Goal: Task Accomplishment & Management: Manage account settings

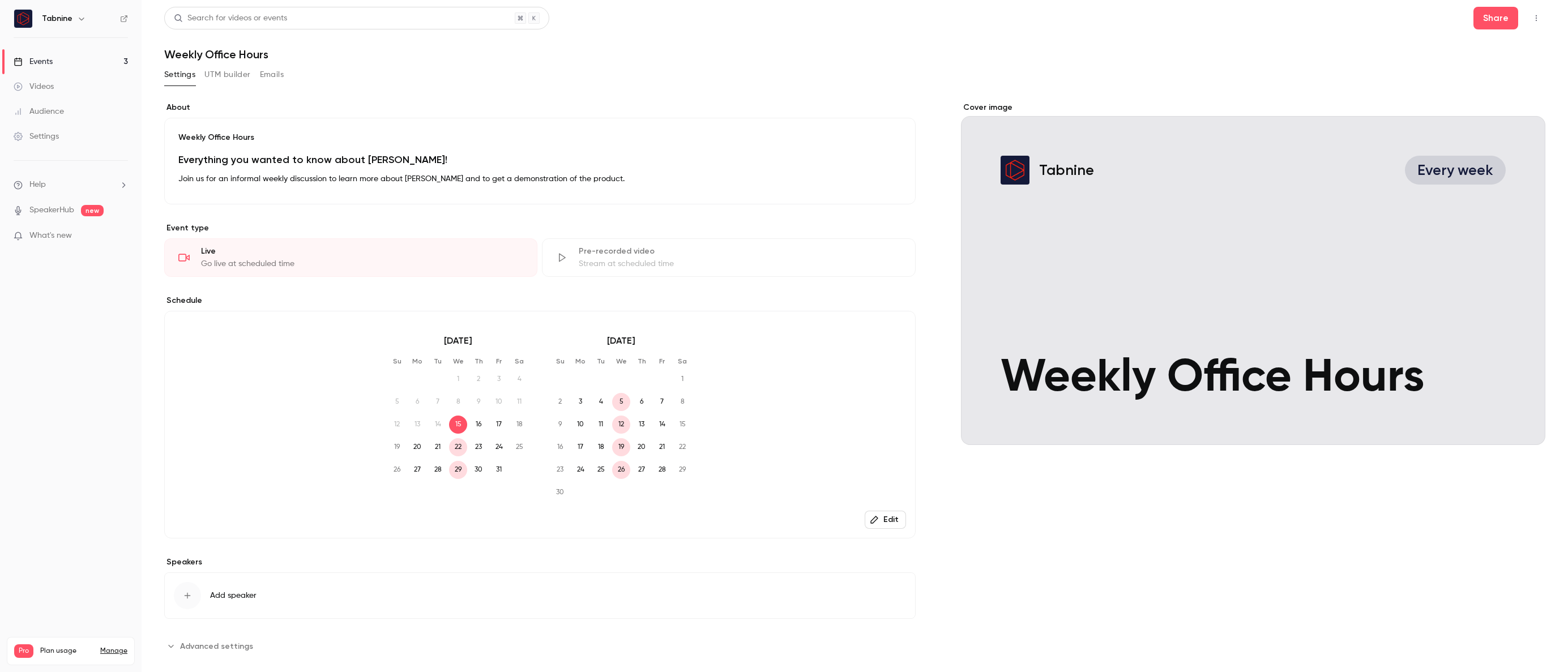
click at [28, 134] on div "Settings" at bounding box center [36, 136] width 45 height 12
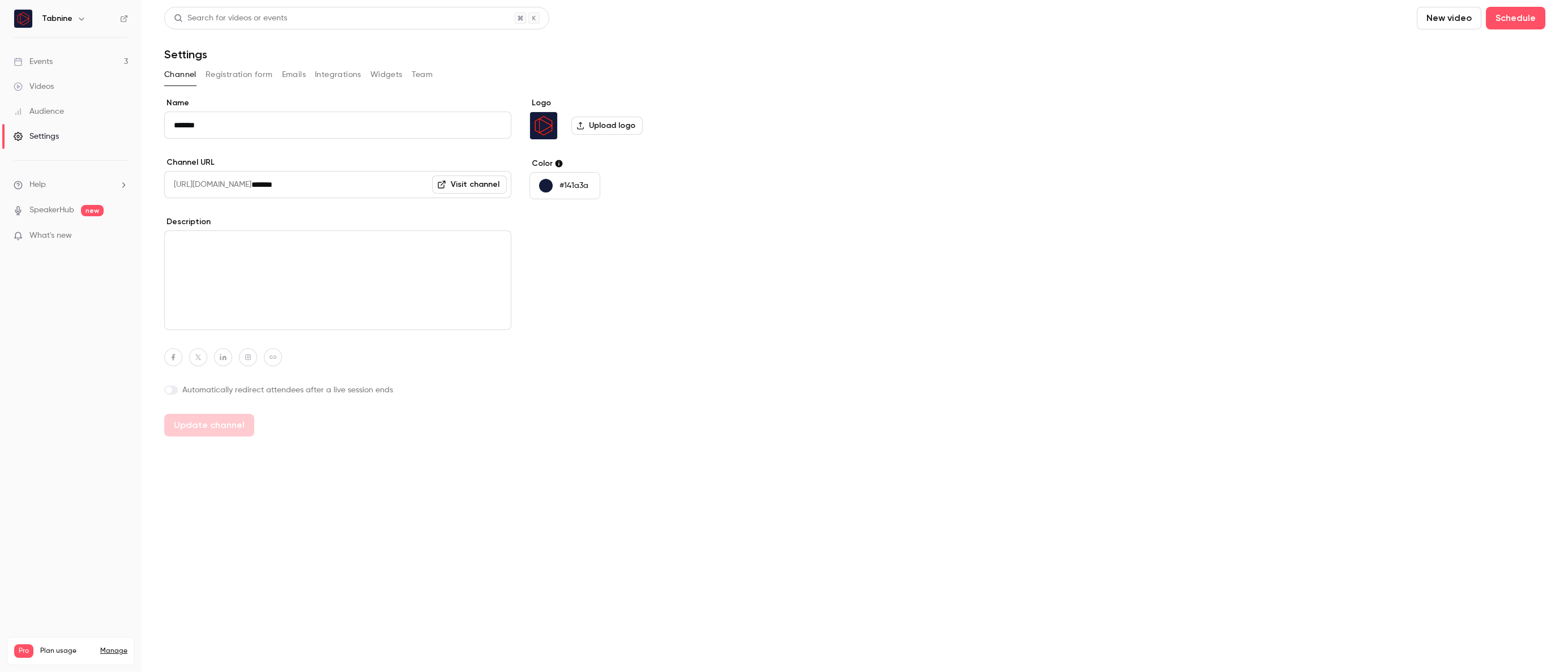
click at [244, 73] on button "Registration form" at bounding box center [239, 75] width 68 height 18
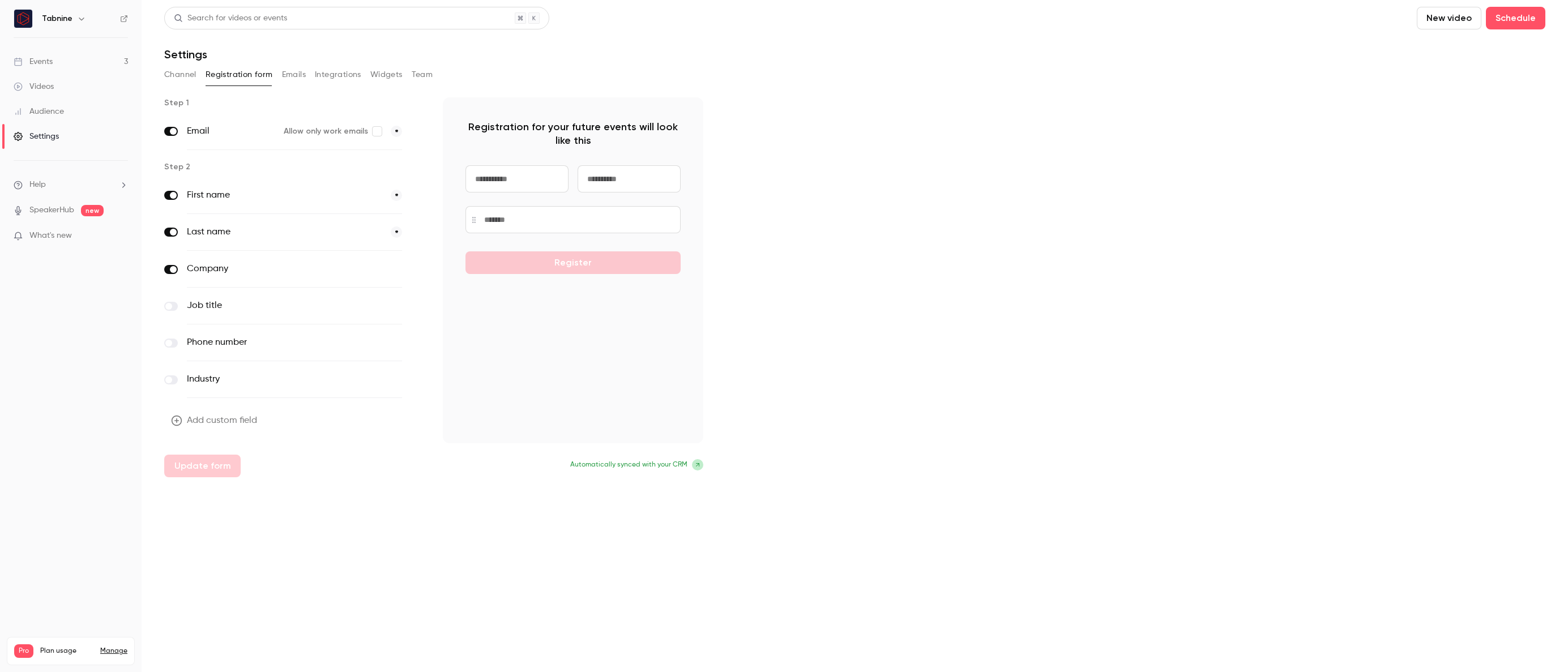
click at [319, 74] on button "Integrations" at bounding box center [338, 75] width 46 height 18
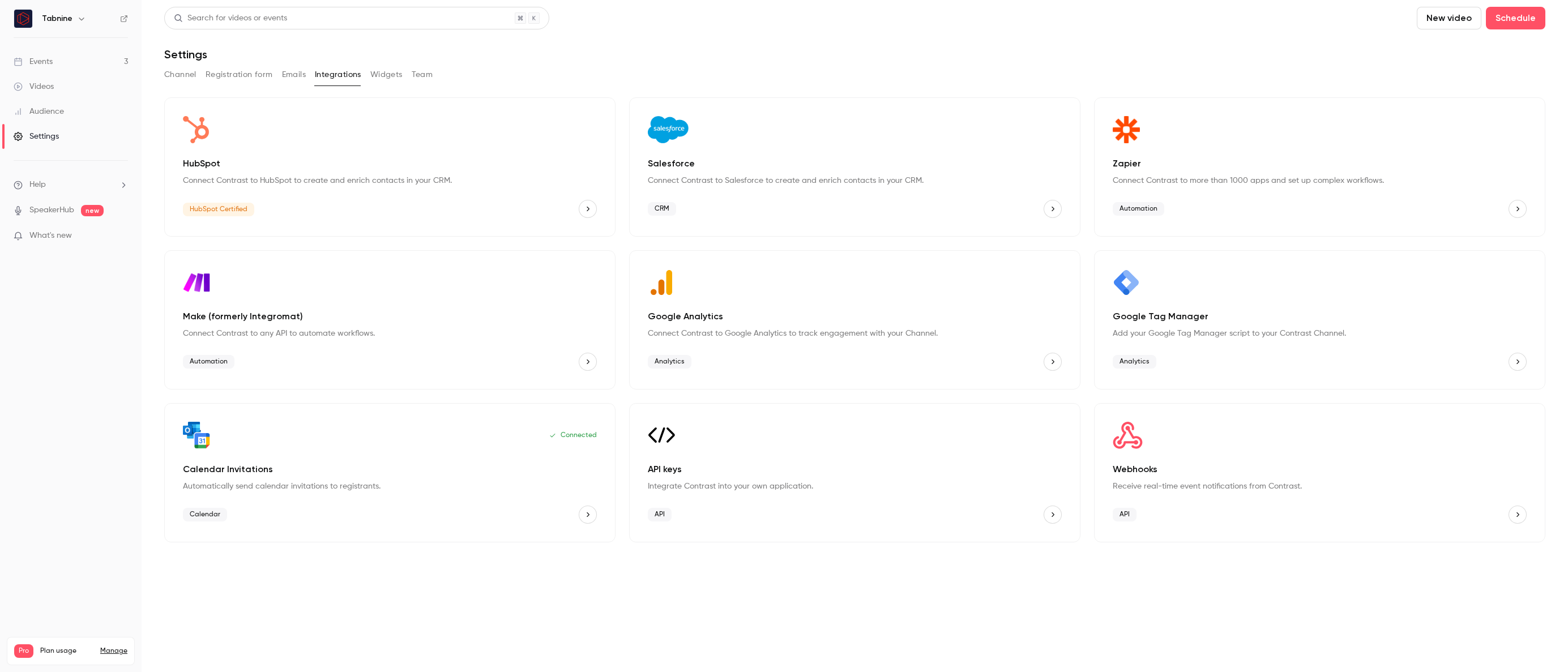
click at [238, 180] on p "Connect Contrast to HubSpot to create and enrich contacts in your CRM." at bounding box center [390, 181] width 414 height 12
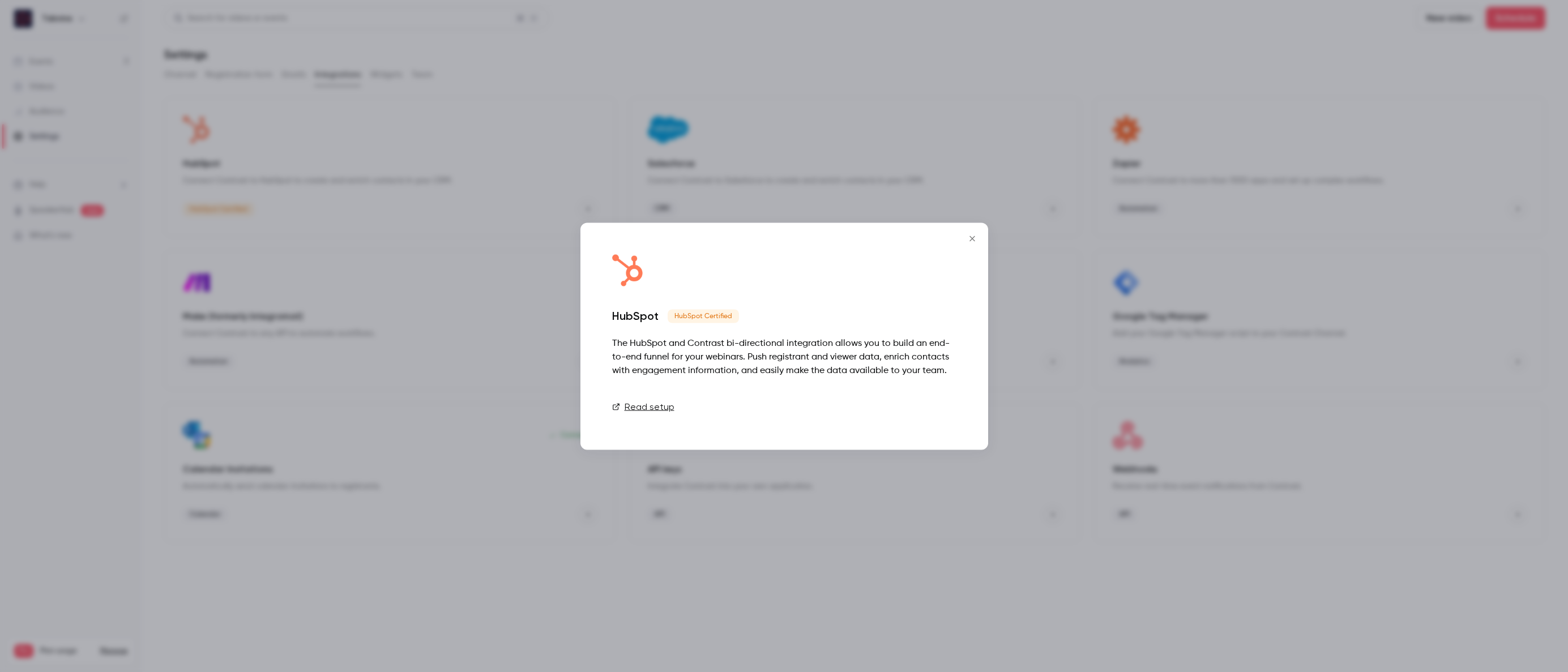
click at [934, 406] on link "Connect" at bounding box center [928, 406] width 57 height 22
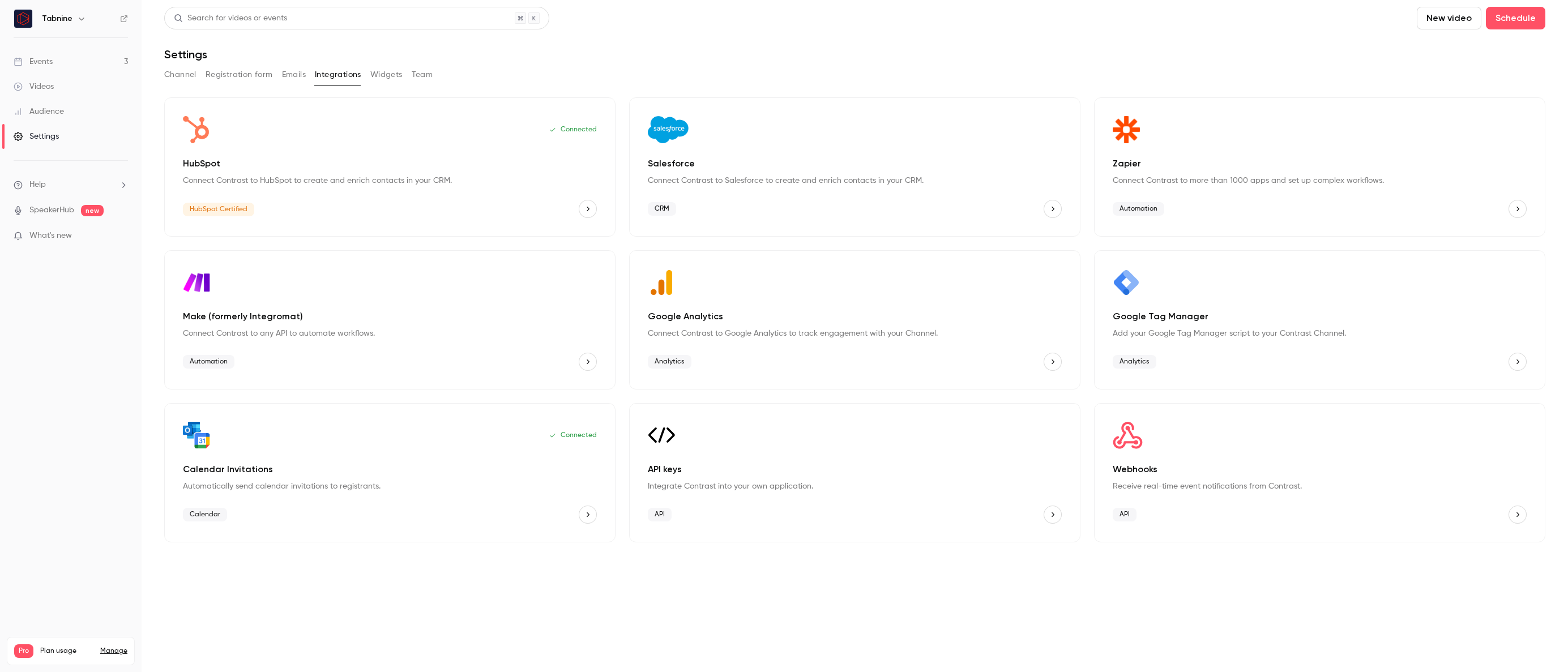
click at [242, 80] on button "Registration form" at bounding box center [239, 75] width 68 height 18
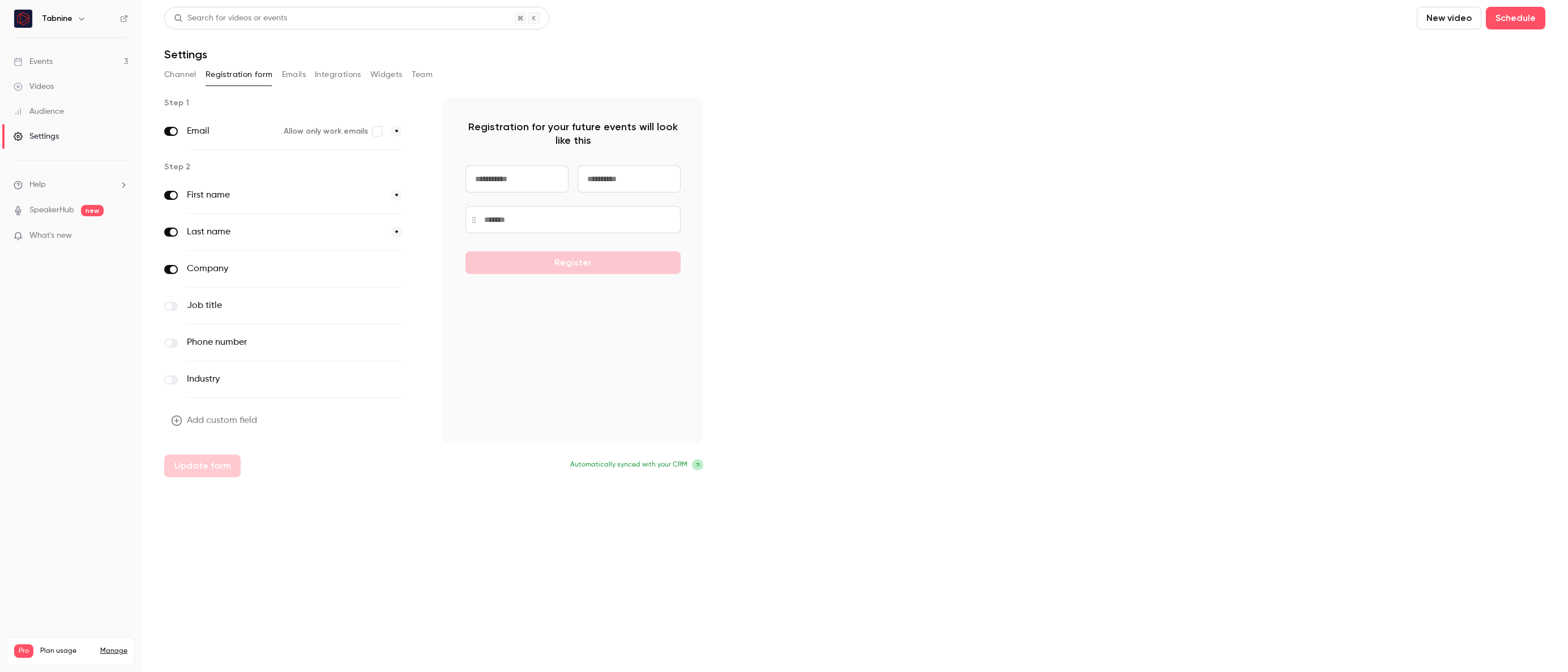
click at [385, 72] on button "Widgets" at bounding box center [386, 75] width 32 height 18
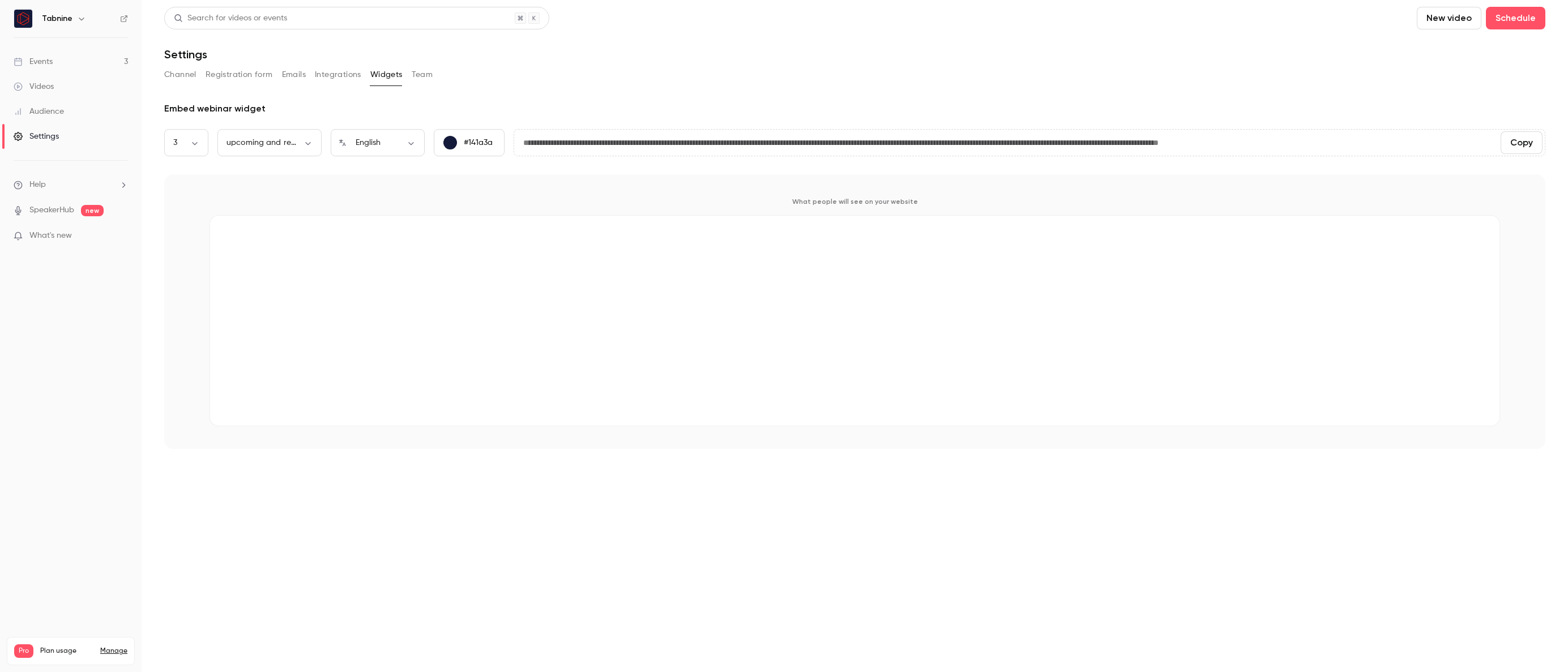
click at [331, 71] on button "Integrations" at bounding box center [338, 75] width 46 height 18
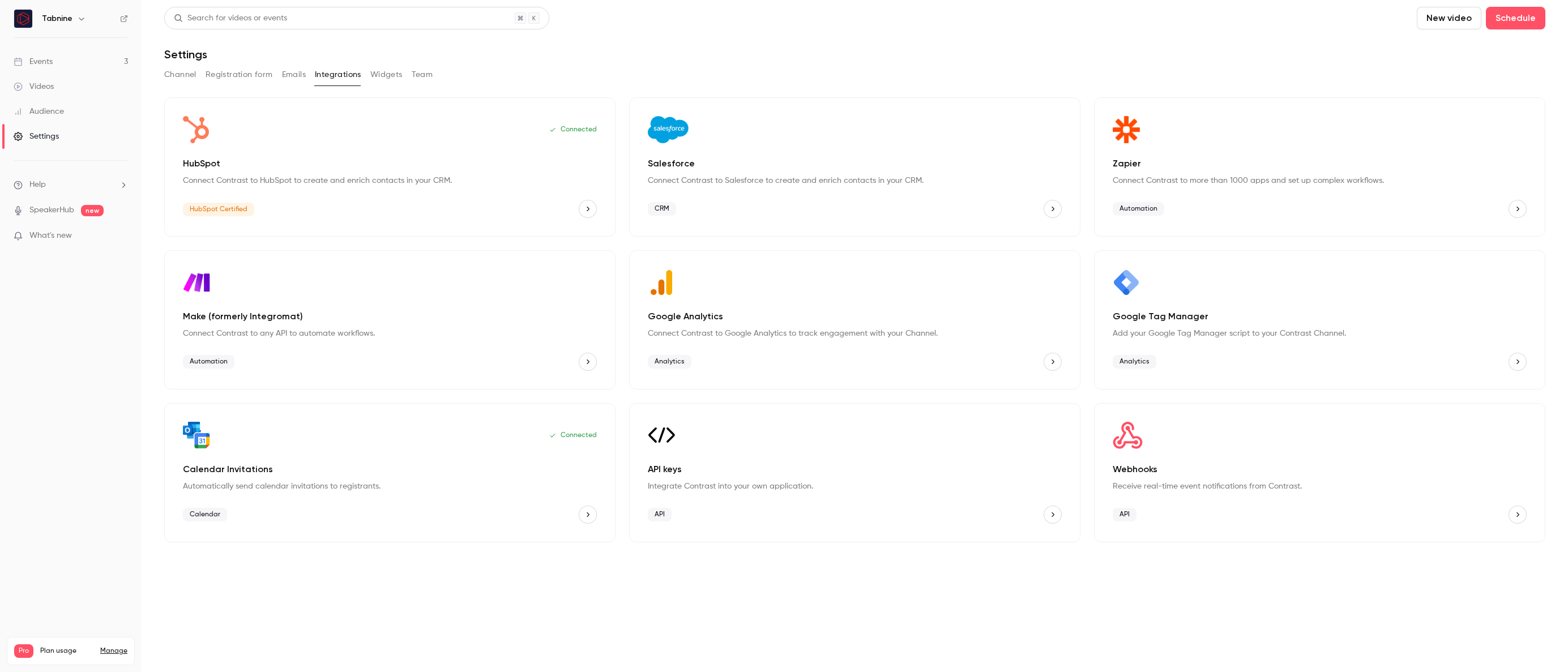
click at [384, 73] on button "Widgets" at bounding box center [386, 75] width 32 height 18
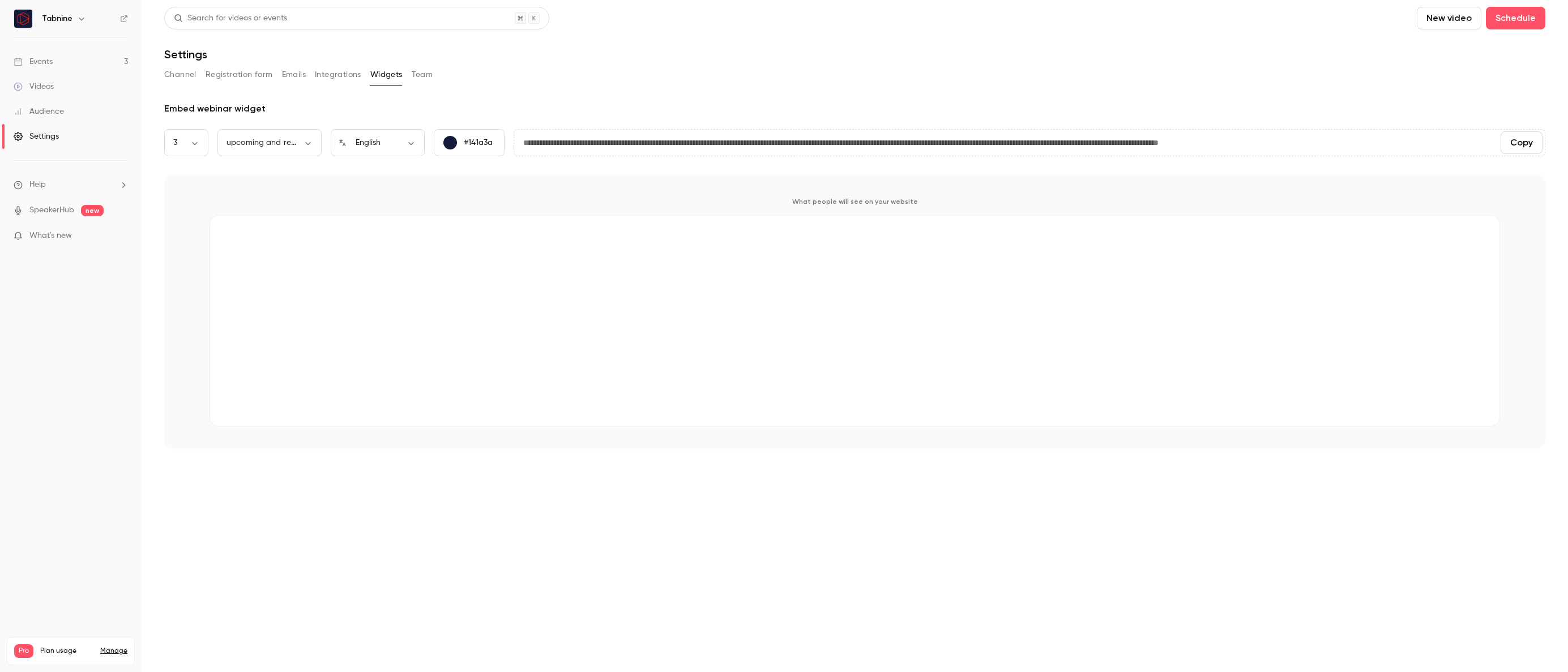
click at [416, 77] on button "Team" at bounding box center [423, 75] width 21 height 18
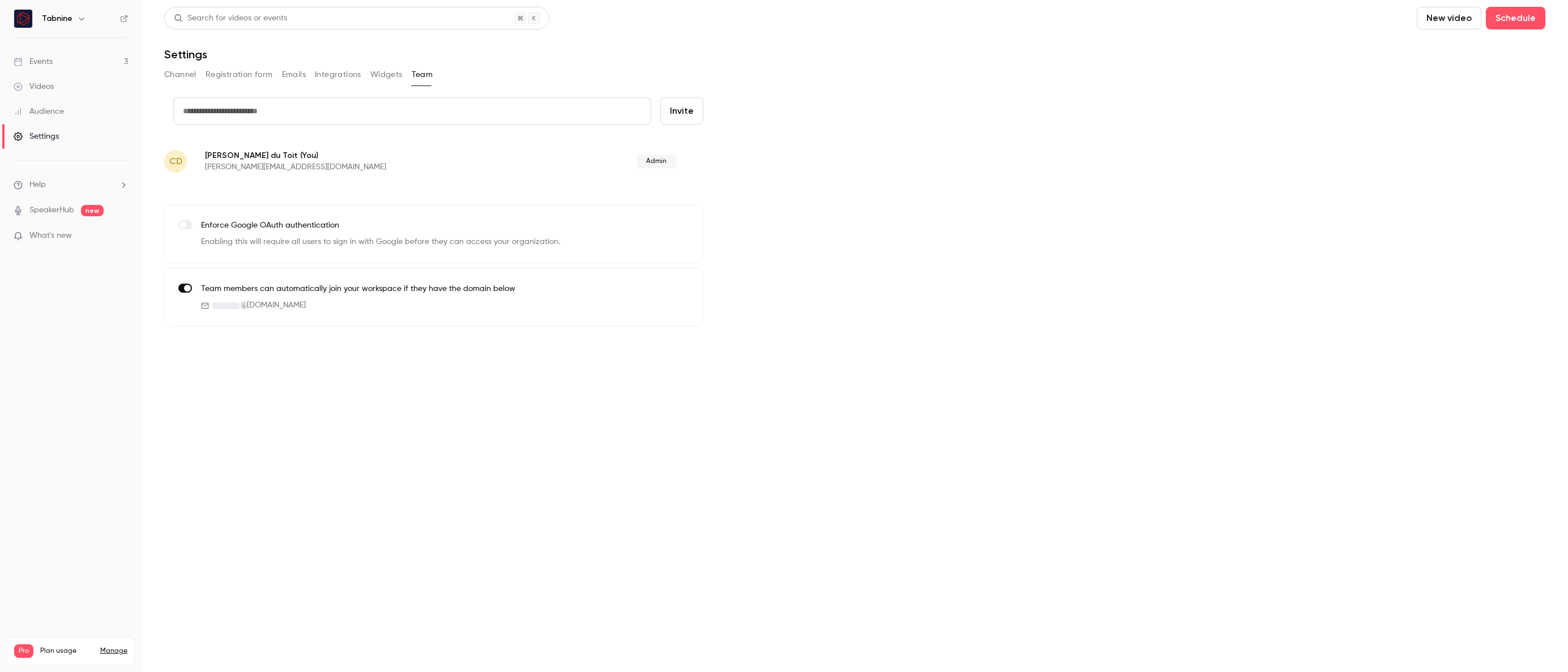
click at [183, 78] on button "Channel" at bounding box center [181, 75] width 32 height 18
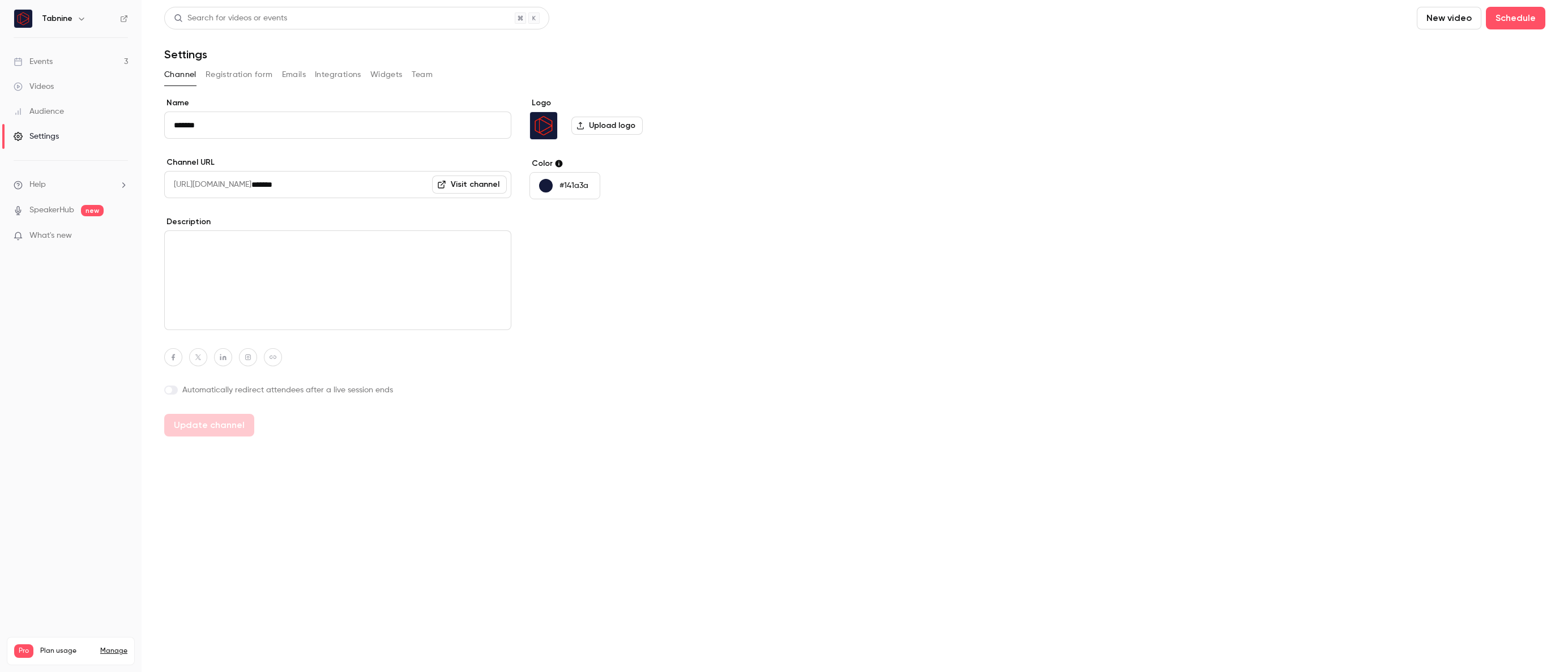
click at [68, 105] on link "Audience" at bounding box center [70, 111] width 141 height 25
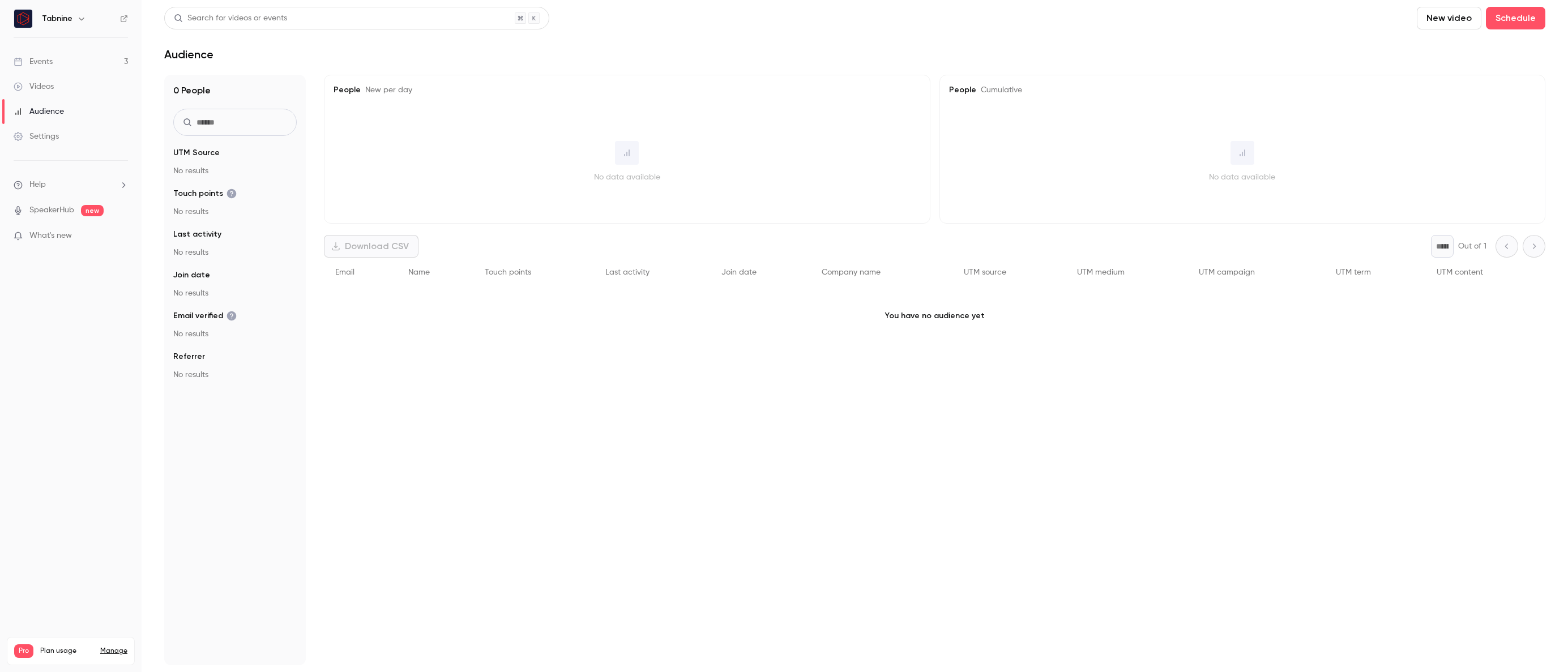
click at [78, 20] on icon "button" at bounding box center [81, 19] width 5 height 3
click at [458, 180] on div at bounding box center [784, 336] width 1568 height 672
click at [36, 140] on div "Settings" at bounding box center [36, 136] width 45 height 12
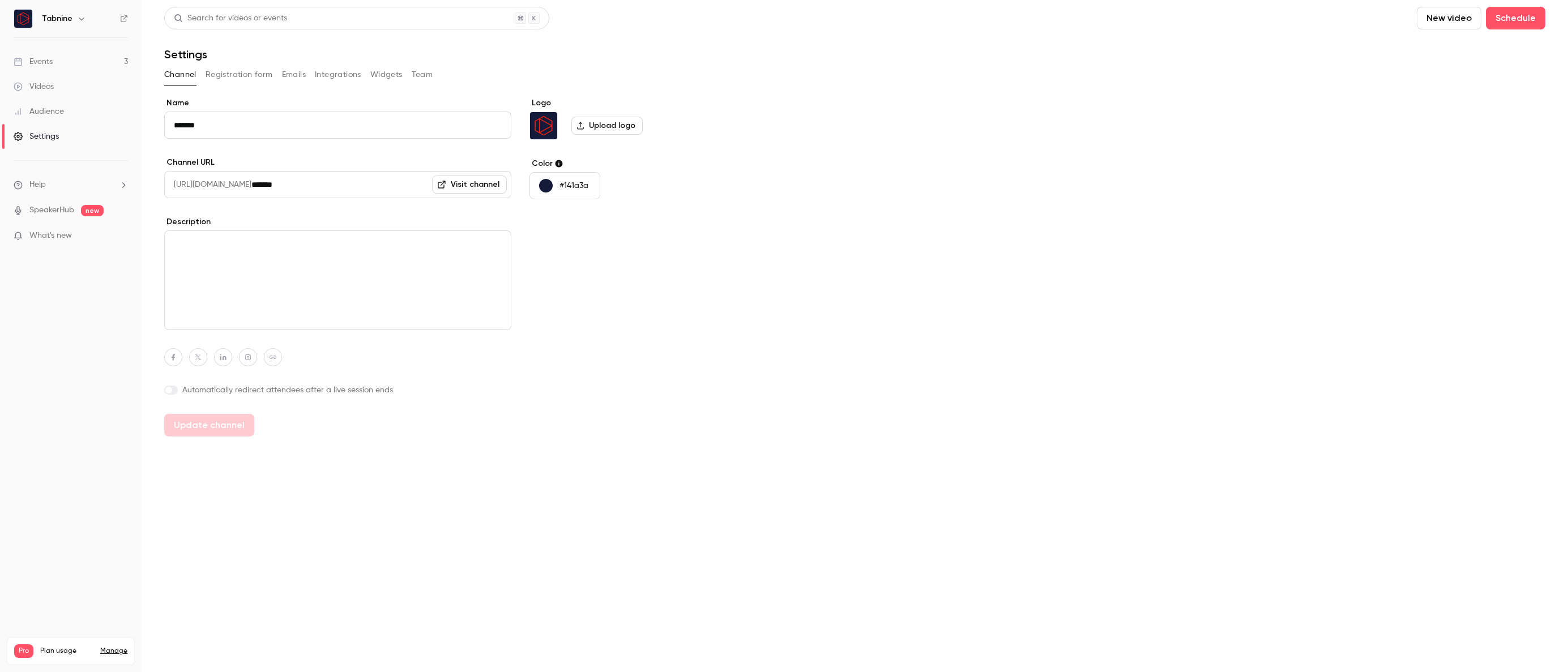
click at [172, 391] on span at bounding box center [169, 391] width 7 height 7
click at [210, 463] on button "Update channel" at bounding box center [209, 461] width 90 height 22
type input "**********"
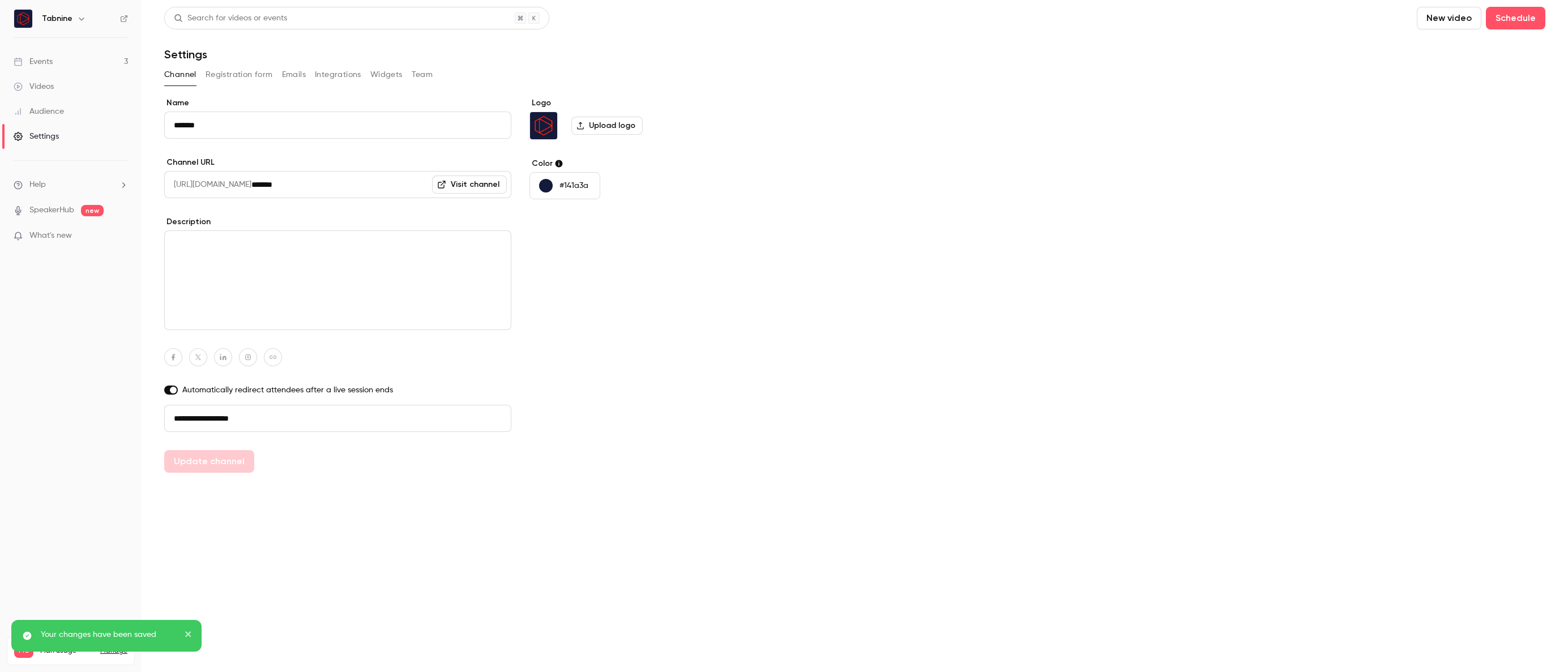
click at [44, 57] on div "Events" at bounding box center [33, 61] width 39 height 12
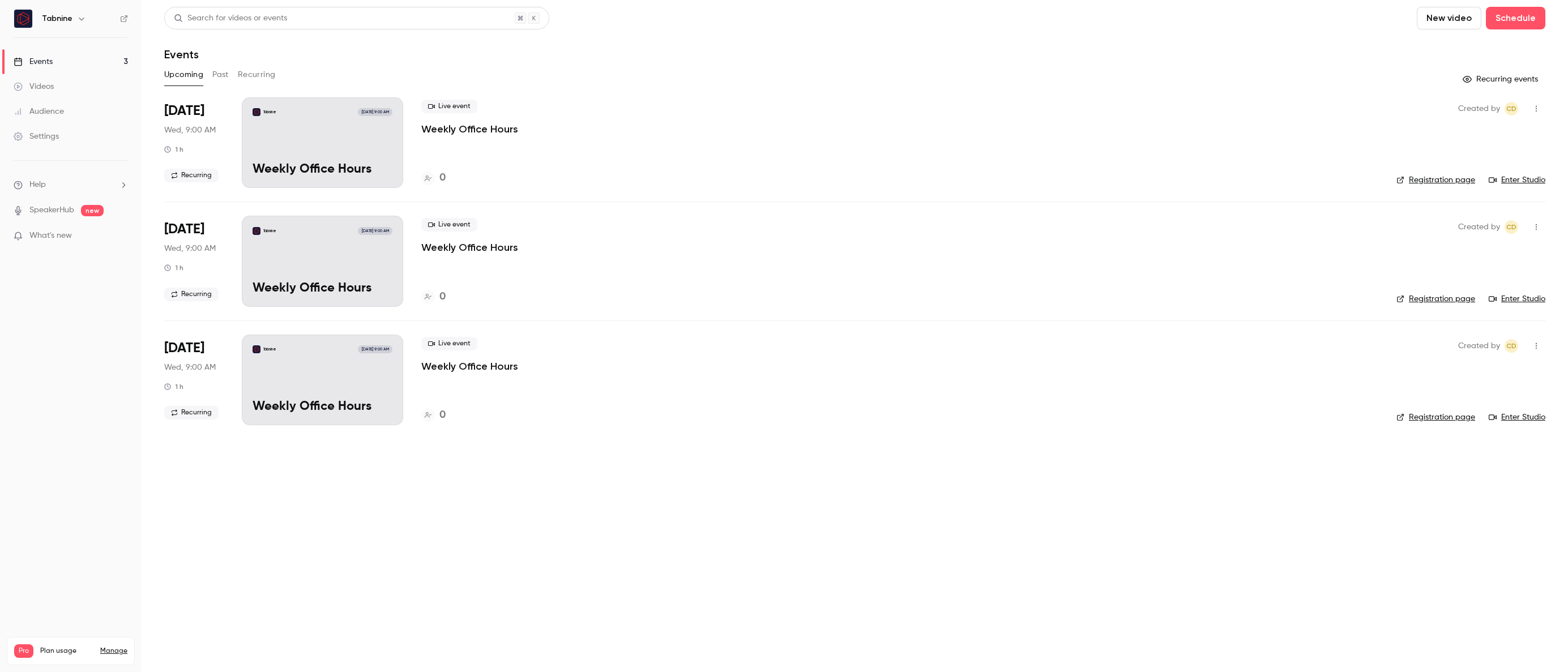
click at [70, 68] on link "Events 3" at bounding box center [70, 61] width 141 height 25
click at [1448, 20] on button "New video" at bounding box center [1449, 18] width 65 height 22
click at [1524, 20] on div at bounding box center [784, 336] width 1568 height 672
click at [1519, 16] on button "Schedule" at bounding box center [1515, 18] width 60 height 22
click at [1475, 51] on div "One time event" at bounding box center [1492, 49] width 86 height 12
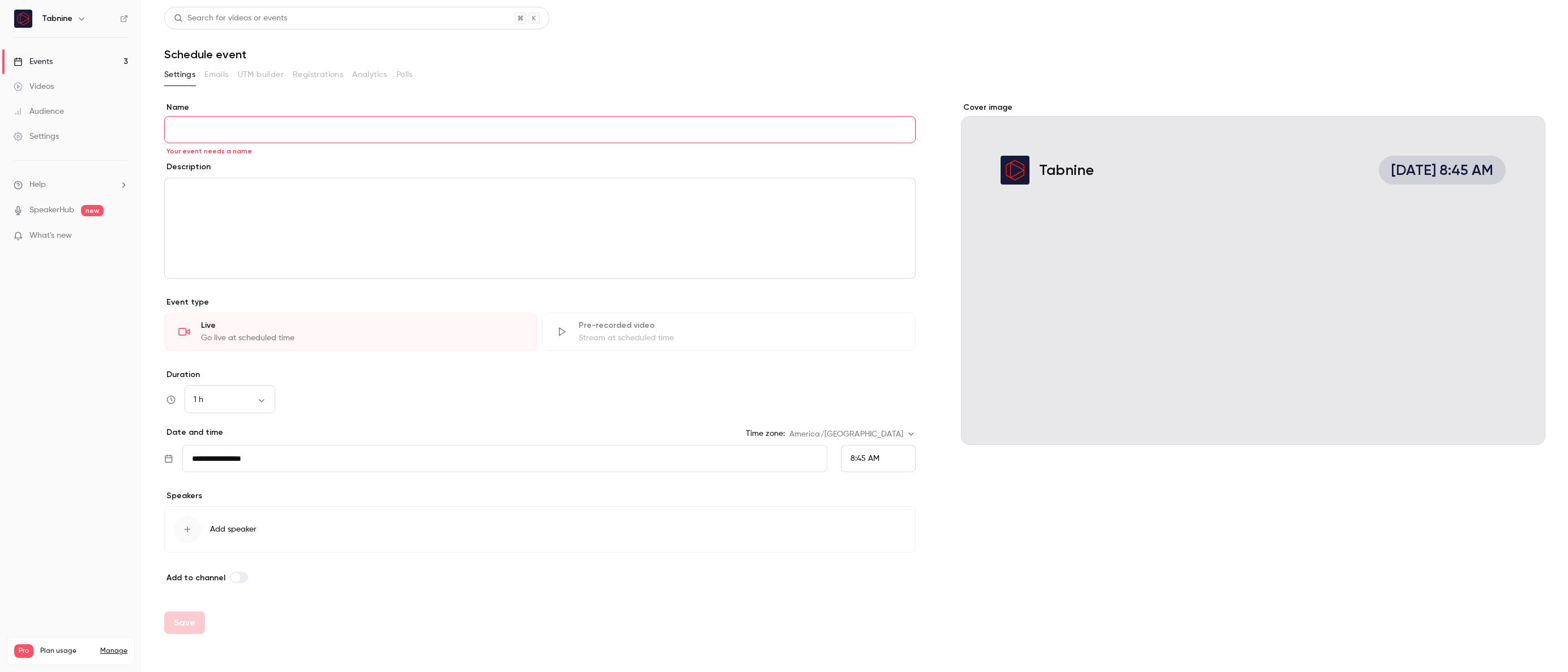
click at [57, 209] on link "SpeakerHub" at bounding box center [52, 210] width 44 height 12
click at [221, 527] on span "Add speaker" at bounding box center [233, 530] width 46 height 12
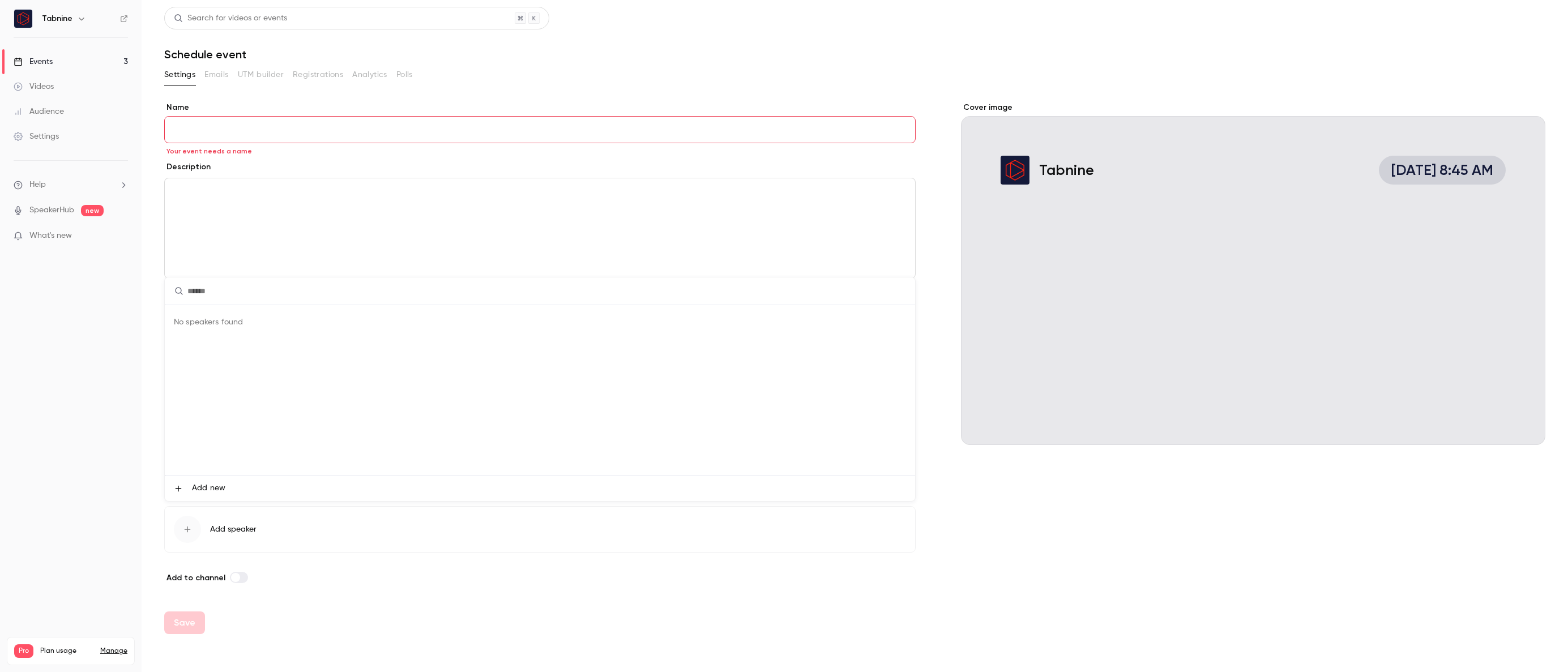
click at [221, 527] on div at bounding box center [784, 336] width 1568 height 672
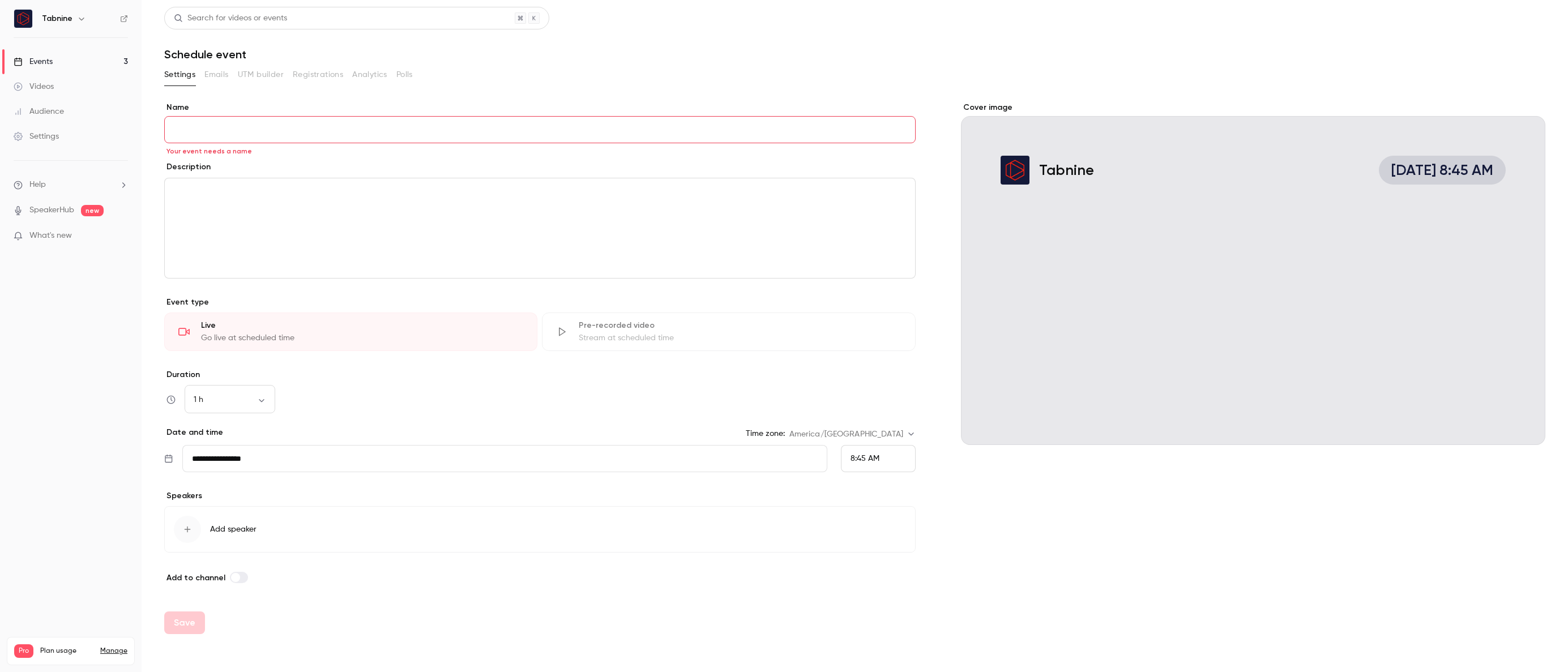
click at [122, 182] on icon "help-dropdown-opener" at bounding box center [124, 185] width 9 height 9
click at [186, 206] on span "Help center" at bounding box center [177, 206] width 43 height 12
click at [256, 124] on input "Name" at bounding box center [540, 129] width 751 height 28
type input "********"
click at [201, 208] on div "editor" at bounding box center [539, 228] width 750 height 100
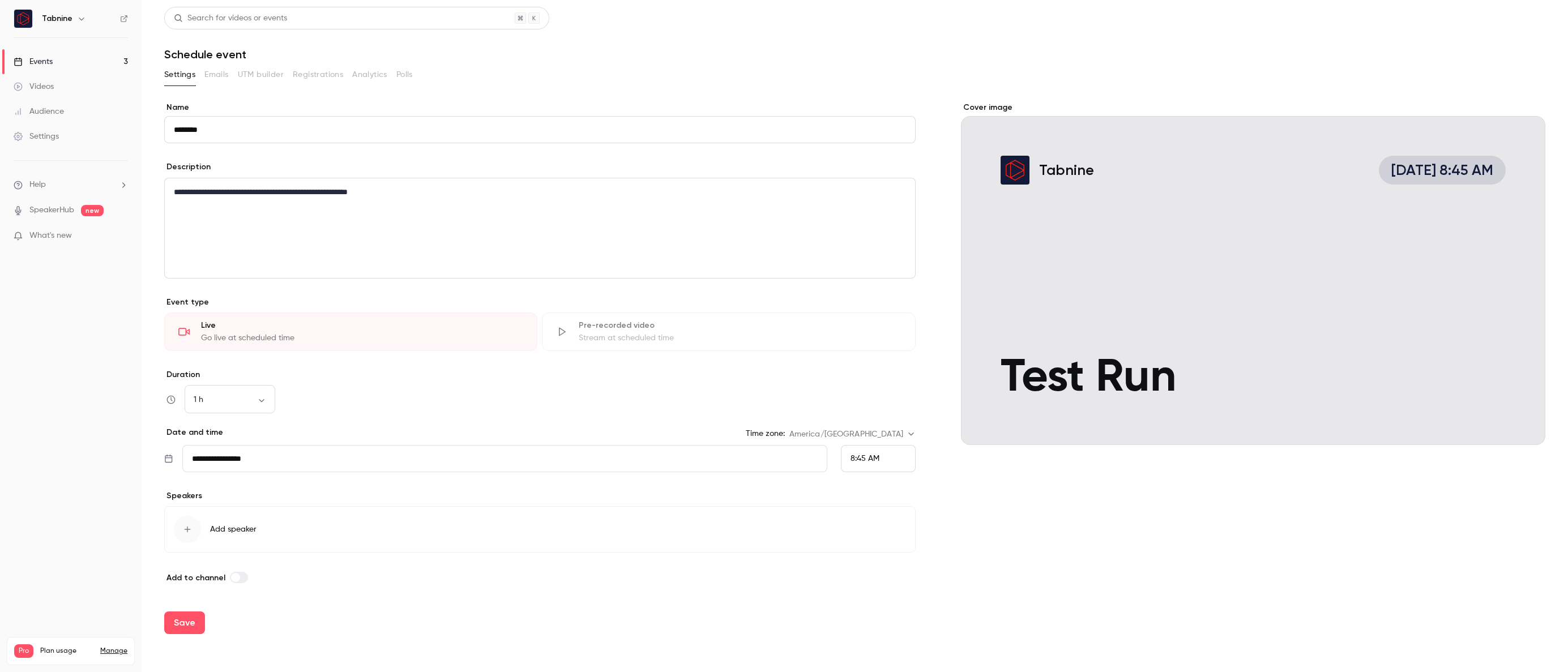
click at [272, 460] on input "**********" at bounding box center [505, 458] width 645 height 28
click at [280, 296] on button "2" at bounding box center [279, 296] width 20 height 20
type input "**********"
click at [878, 461] on span "8:45 AM" at bounding box center [865, 458] width 28 height 8
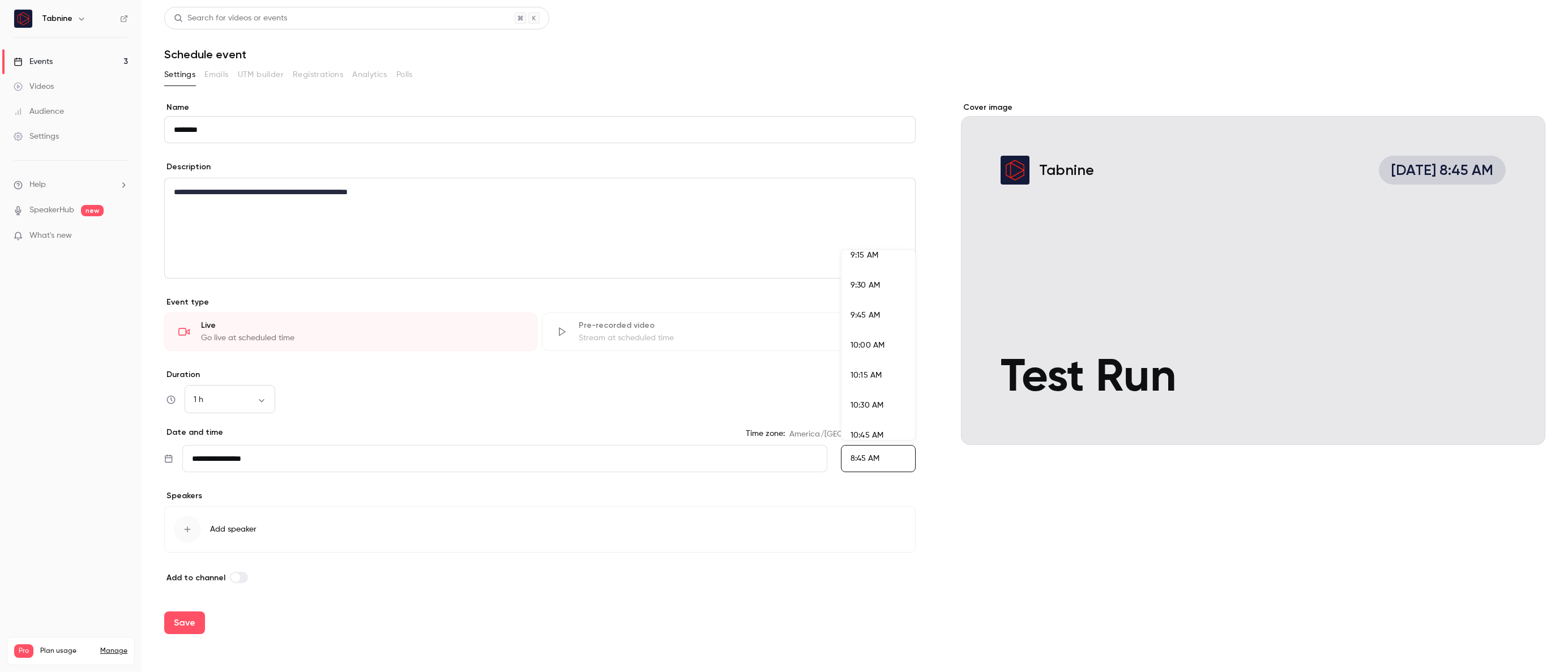
click at [879, 401] on span "10:30 AM" at bounding box center [867, 405] width 33 height 8
click at [259, 397] on body "**********" at bounding box center [784, 336] width 1568 height 672
click at [235, 457] on li "30 min" at bounding box center [230, 459] width 91 height 29
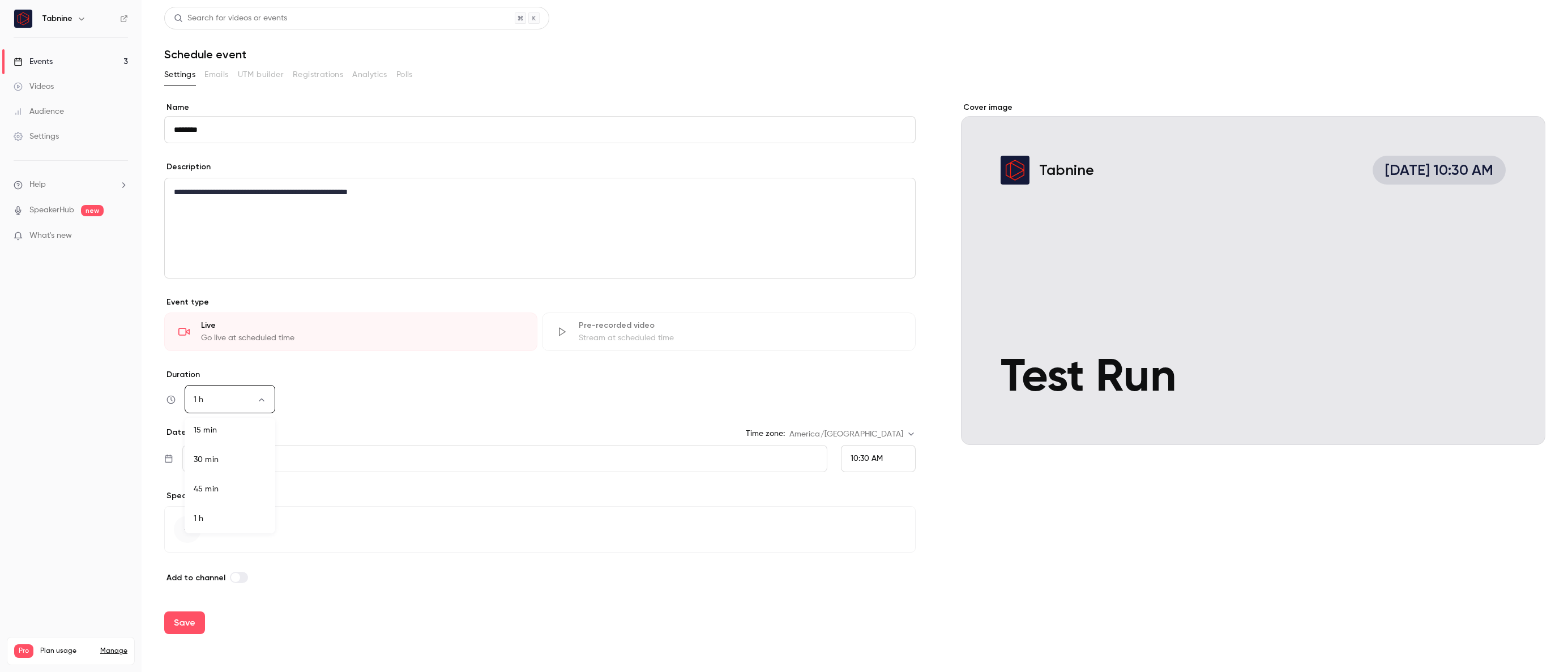
type input "**"
click at [182, 621] on button "Save" at bounding box center [185, 622] width 41 height 22
type input "**"
type input "**********"
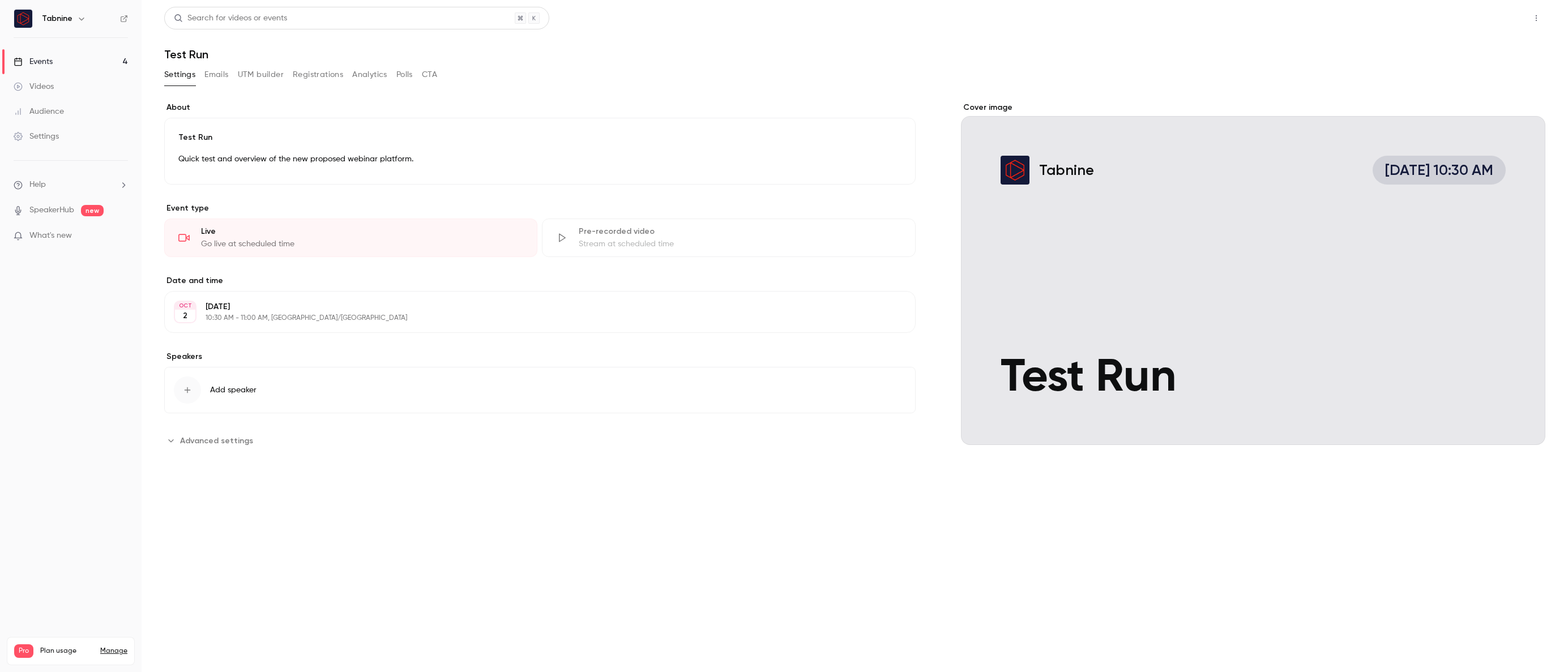
click at [1494, 12] on button "Share" at bounding box center [1496, 18] width 44 height 22
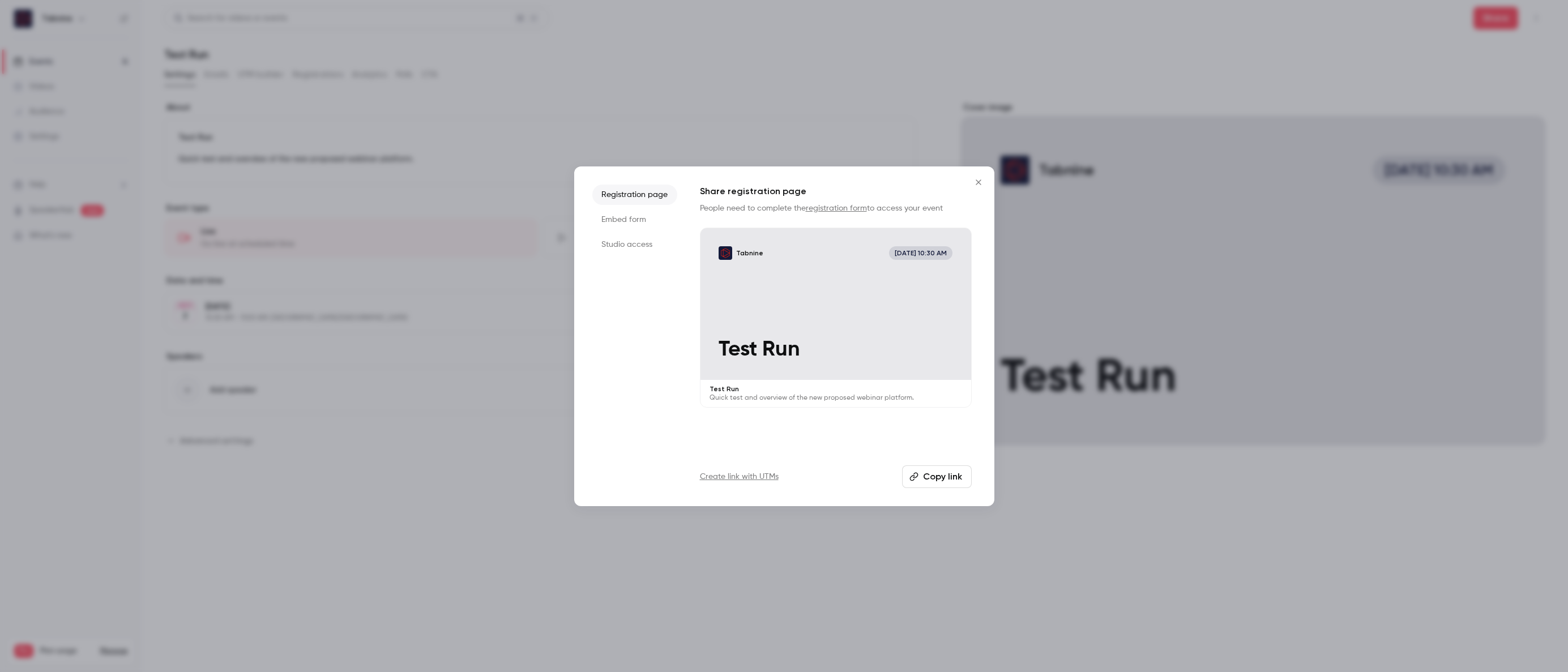
click at [643, 238] on li "Studio access" at bounding box center [634, 244] width 85 height 20
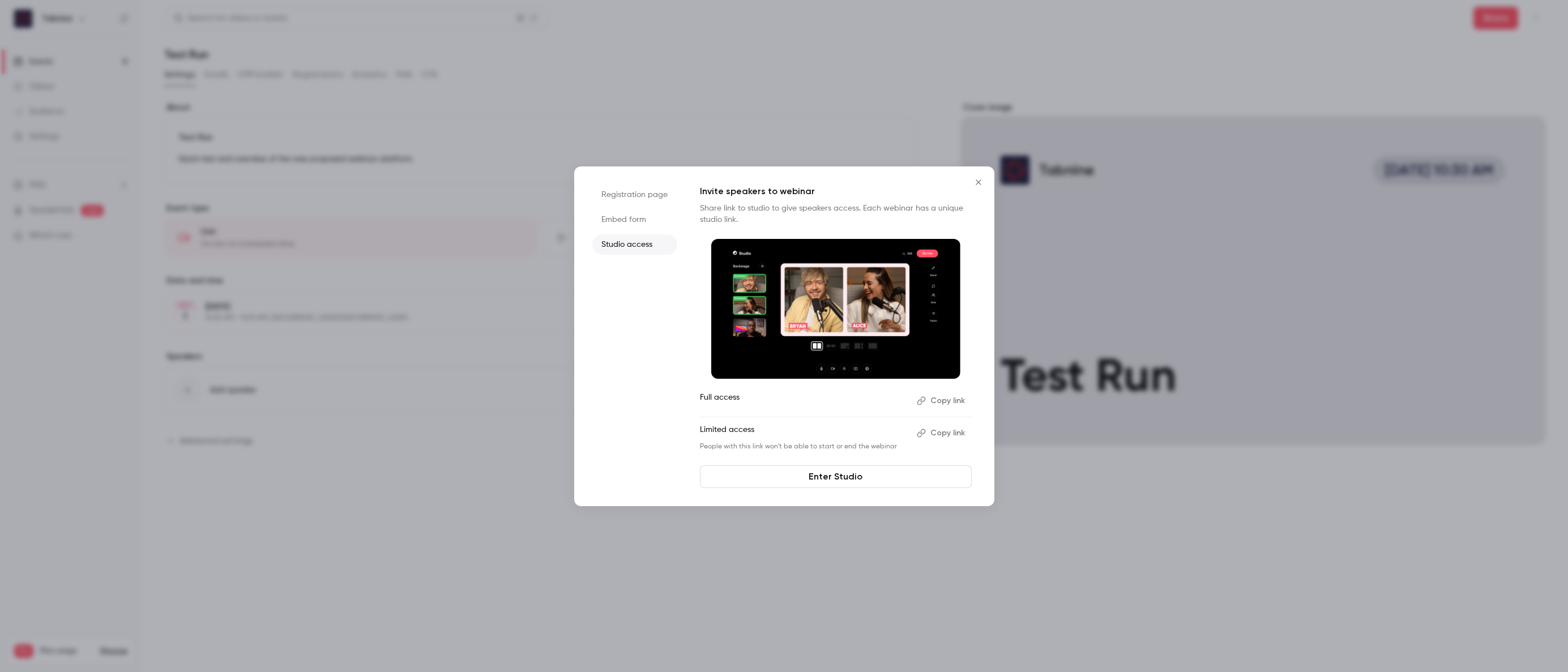
click at [947, 396] on button "Copy link" at bounding box center [942, 401] width 60 height 18
click at [898, 475] on link "Enter Studio" at bounding box center [835, 476] width 271 height 22
click at [940, 396] on button "Copy link" at bounding box center [942, 401] width 60 height 18
